Goal: Information Seeking & Learning: Learn about a topic

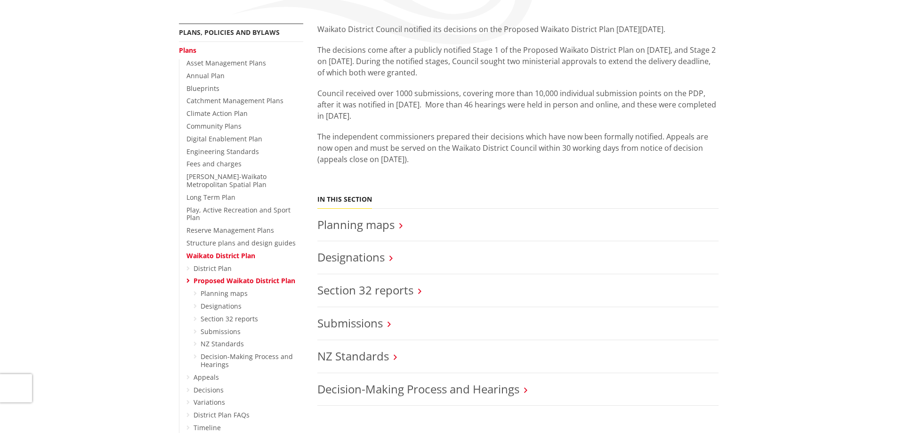
scroll to position [235, 0]
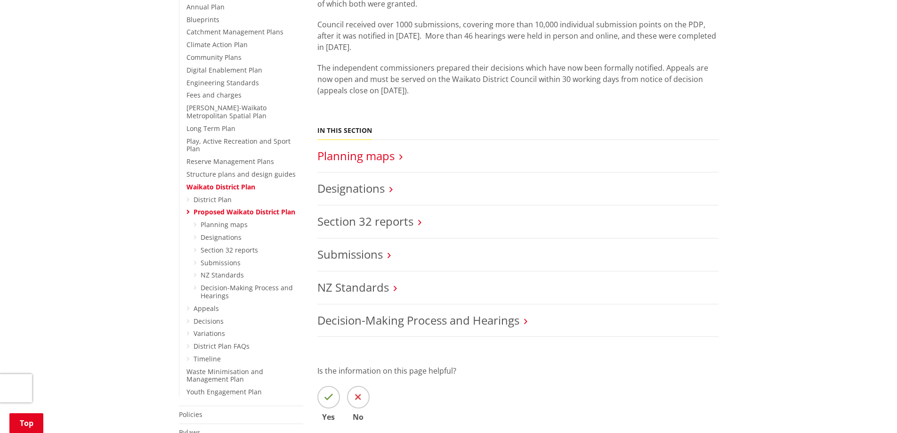
click at [367, 153] on link "Planning maps" at bounding box center [355, 156] width 77 height 16
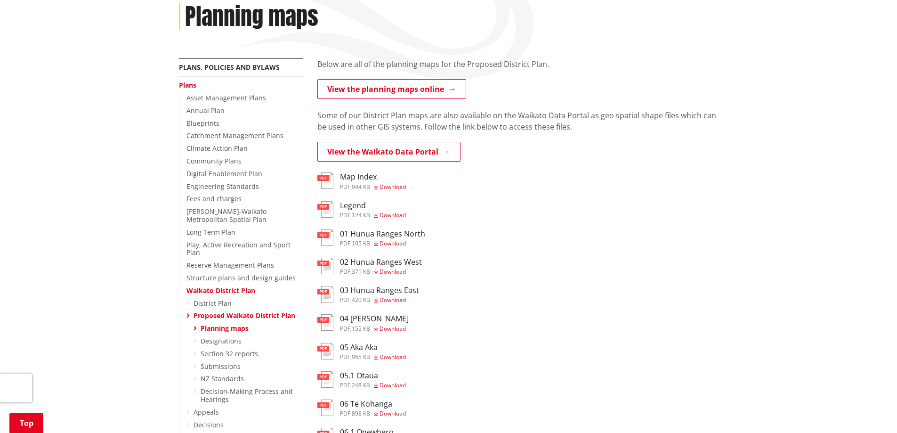
scroll to position [141, 0]
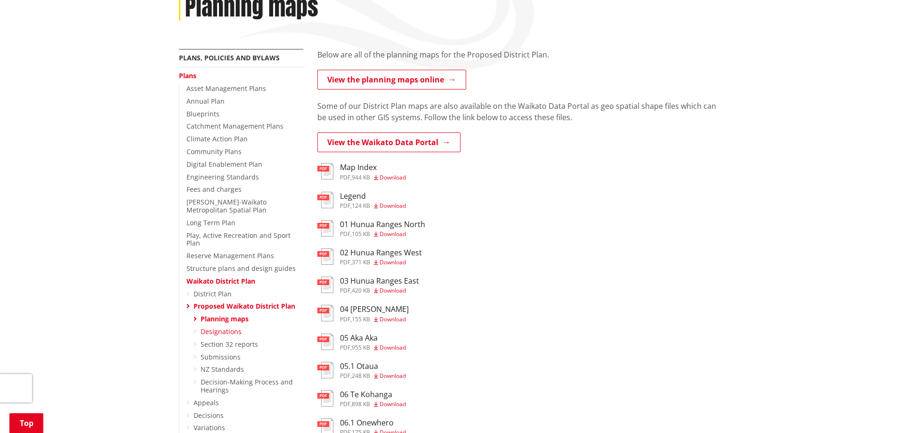
click at [214, 327] on link "Designations" at bounding box center [221, 331] width 41 height 9
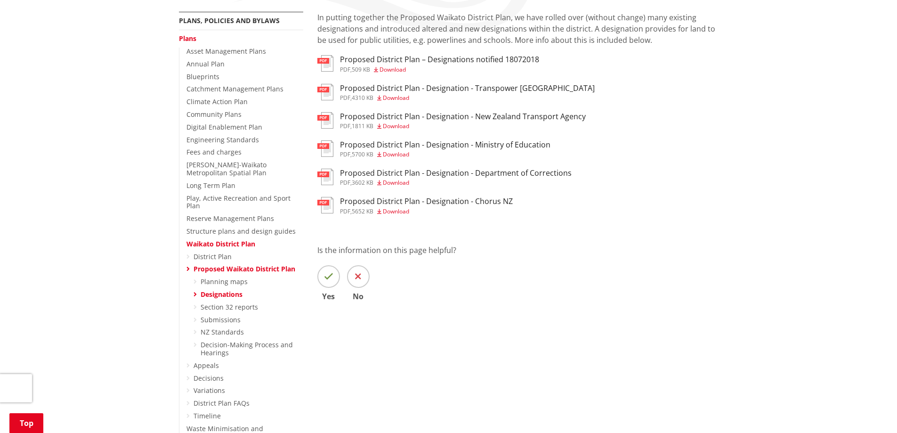
scroll to position [188, 0]
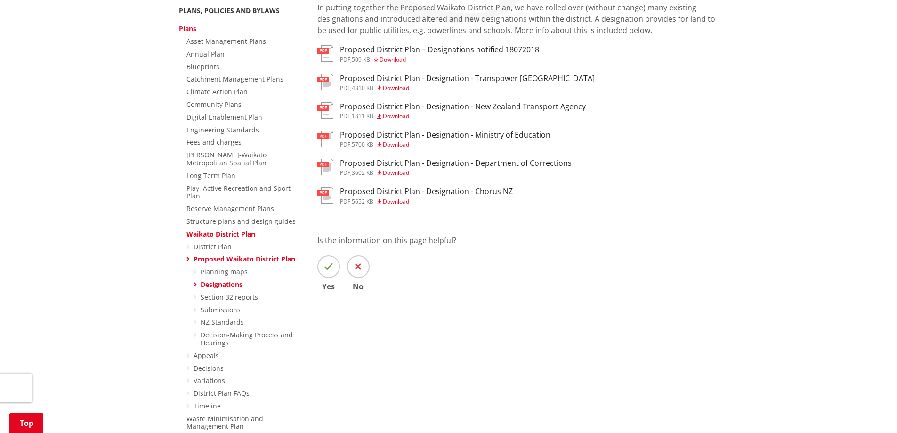
click at [210, 254] on link "Proposed Waikato District Plan" at bounding box center [245, 258] width 102 height 9
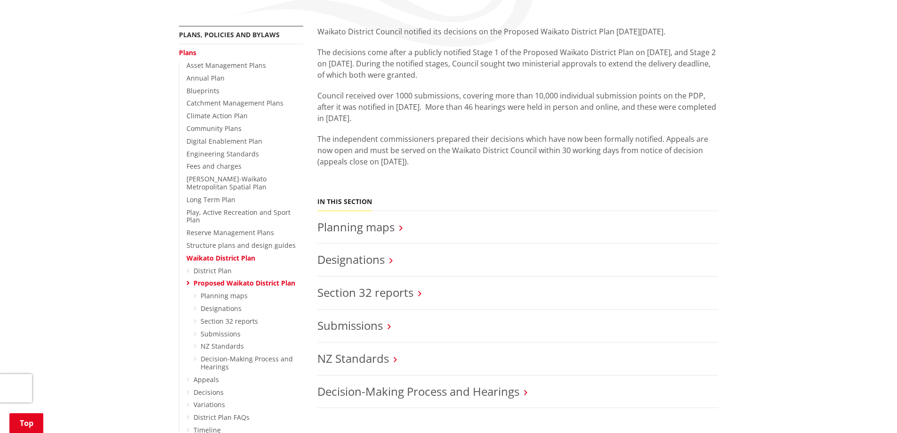
scroll to position [141, 0]
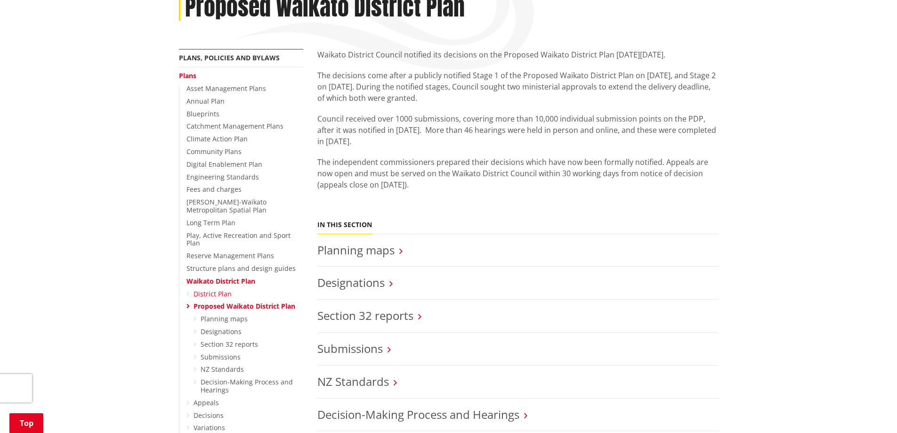
click at [205, 289] on link "District Plan" at bounding box center [213, 293] width 38 height 9
click at [345, 251] on link "Planning maps" at bounding box center [355, 250] width 77 height 16
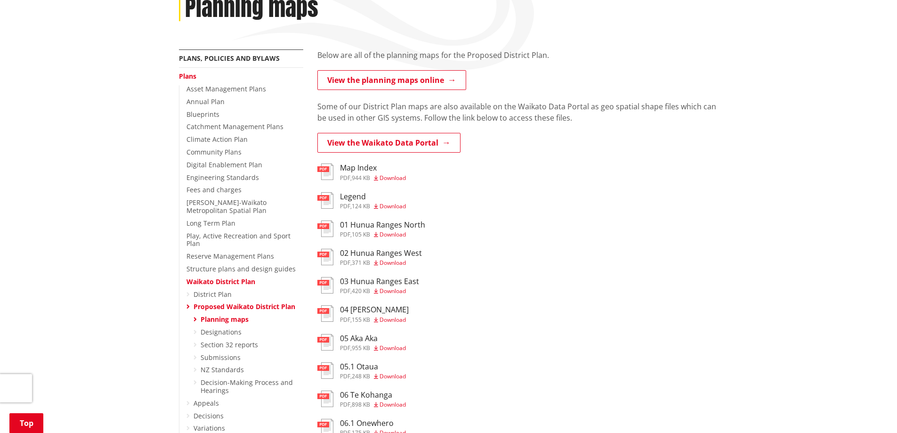
scroll to position [141, 0]
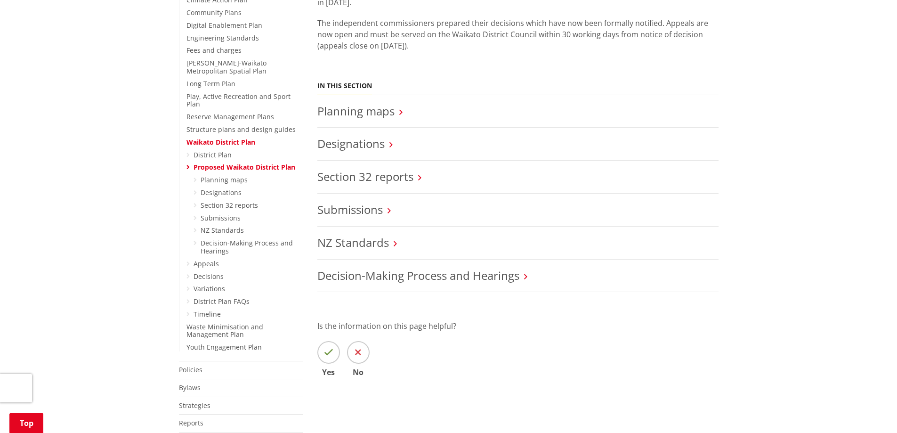
scroll to position [283, 0]
click at [206, 257] on link "Appeals" at bounding box center [206, 261] width 25 height 9
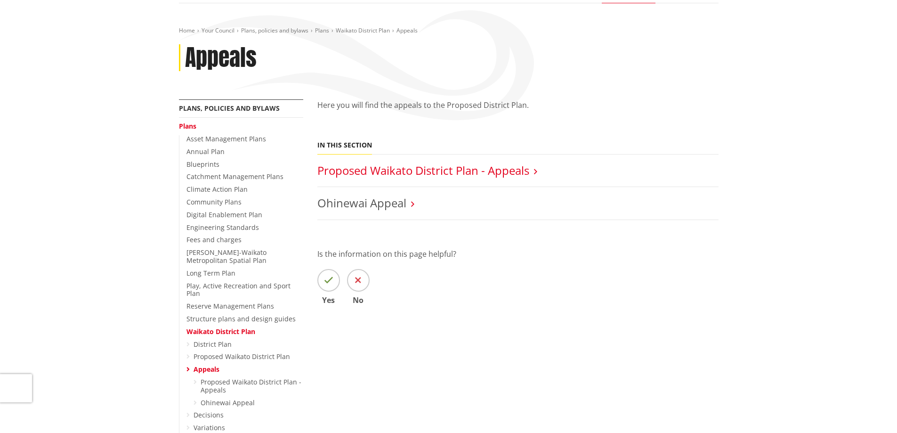
scroll to position [94, 0]
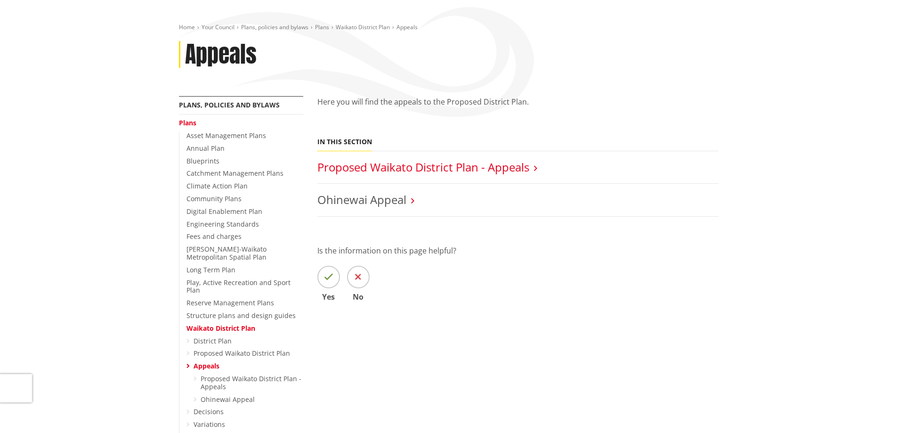
click at [407, 166] on link "Proposed Waikato District Plan - Appeals" at bounding box center [423, 167] width 212 height 16
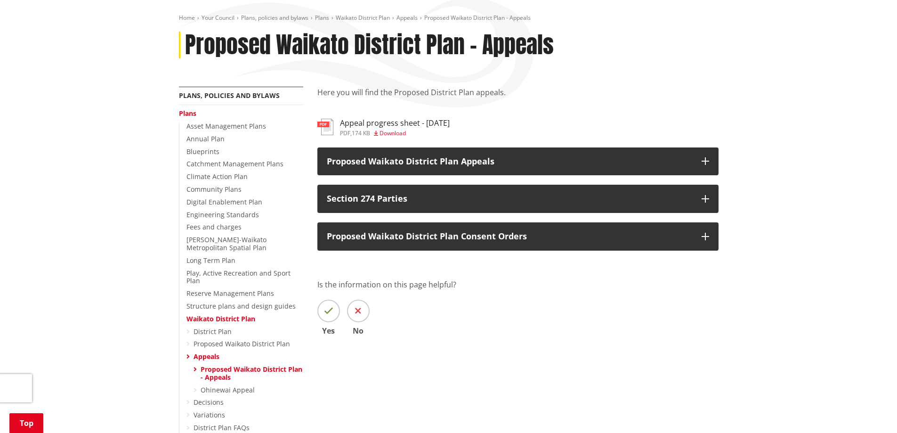
scroll to position [141, 0]
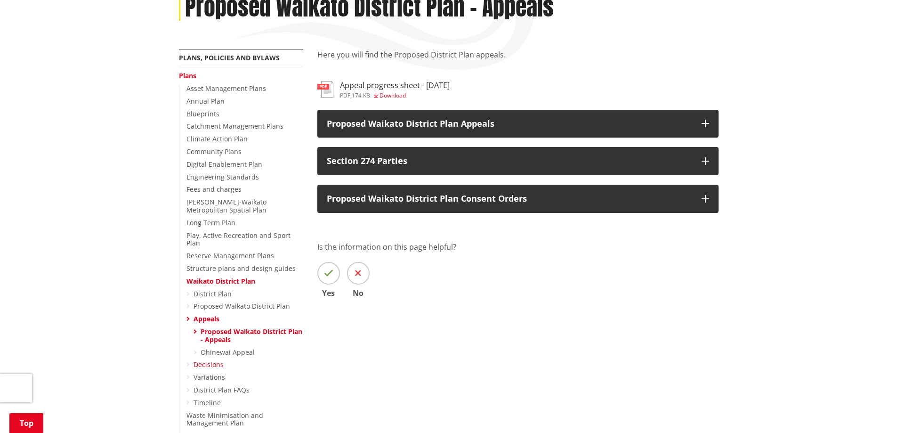
click at [196, 360] on link "Decisions" at bounding box center [209, 364] width 30 height 9
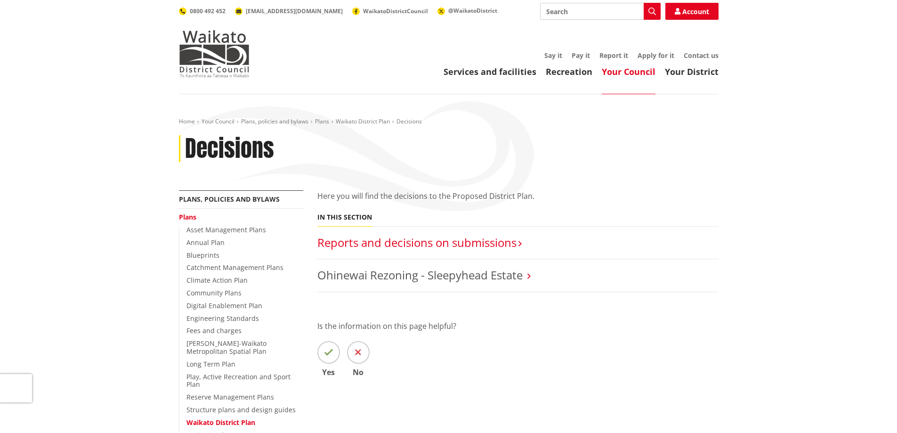
click at [422, 240] on link "Reports and decisions on submissions​" at bounding box center [416, 243] width 199 height 16
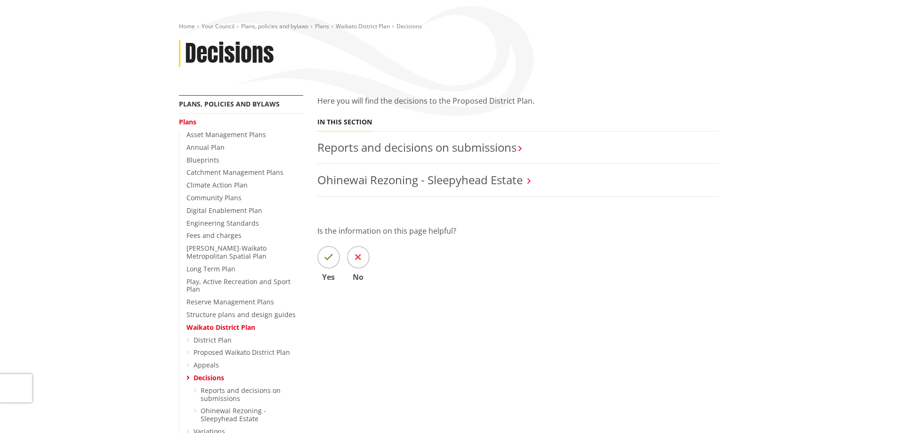
scroll to position [94, 0]
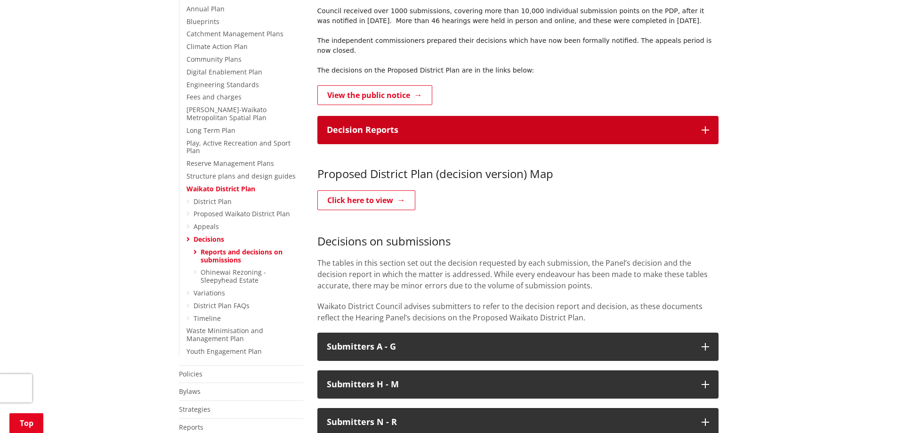
scroll to position [188, 0]
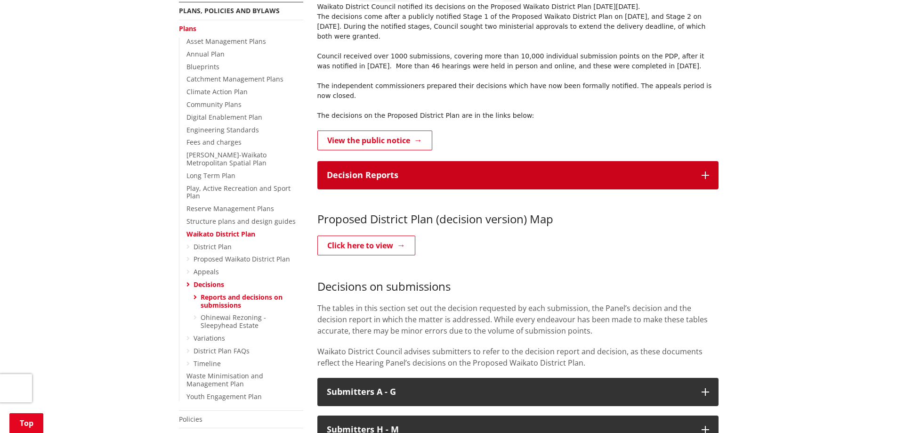
click at [670, 170] on p "Decision Reports" at bounding box center [509, 174] width 365 height 9
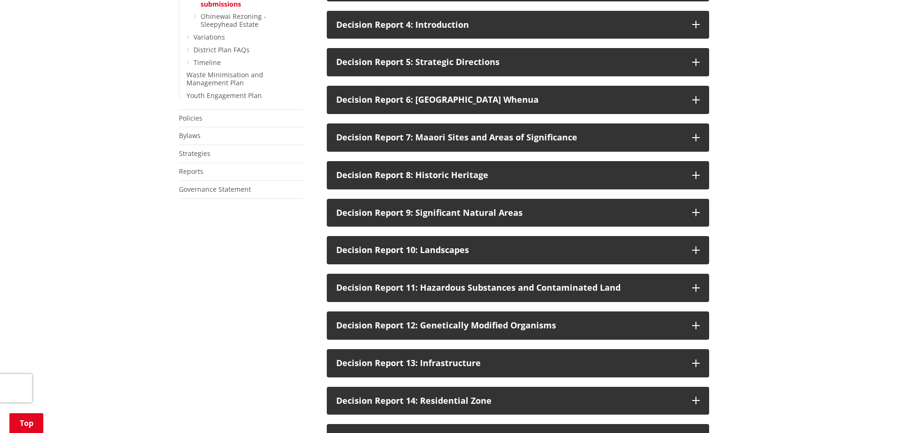
scroll to position [518, 0]
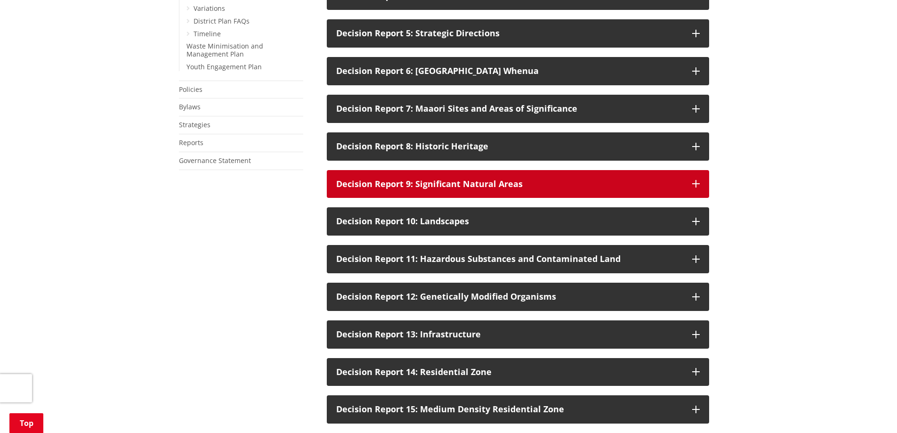
click at [690, 170] on button "Decision Report 9: Significant Natural Areas" at bounding box center [518, 184] width 382 height 28
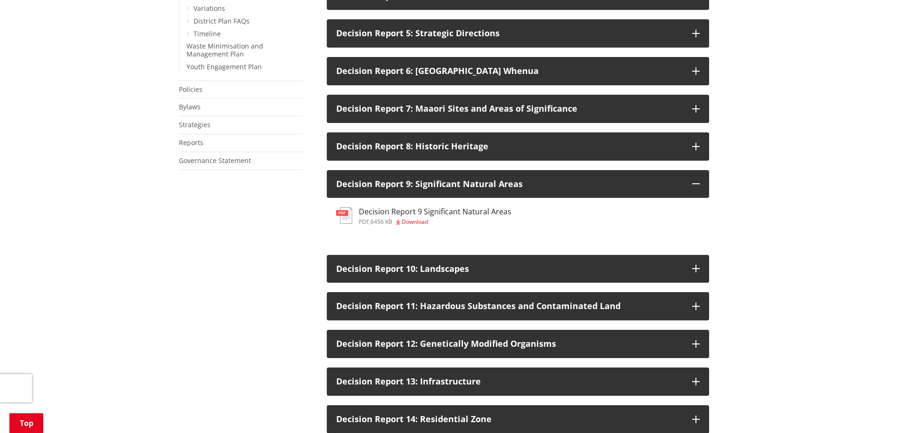
click at [413, 207] on h3 "Decision Report 9 Significant Natural Areas" at bounding box center [435, 211] width 153 height 9
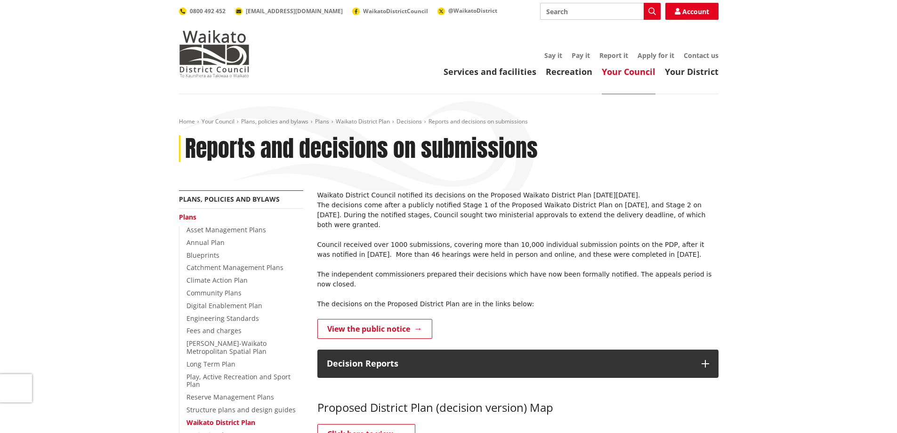
scroll to position [518, 0]
